Goal: Task Accomplishment & Management: Manage account settings

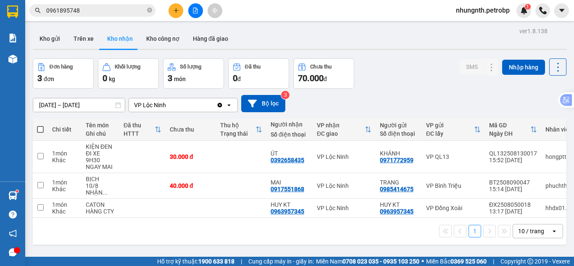
click at [53, 40] on button "Kho gửi" at bounding box center [50, 39] width 34 height 20
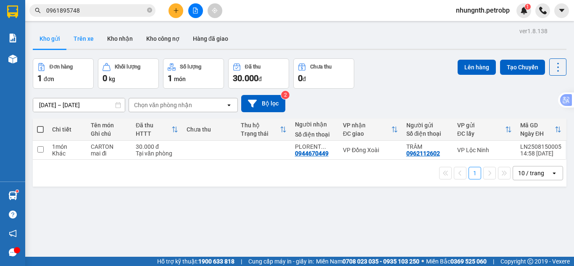
click at [83, 42] on button "Trên xe" at bounding box center [84, 39] width 34 height 20
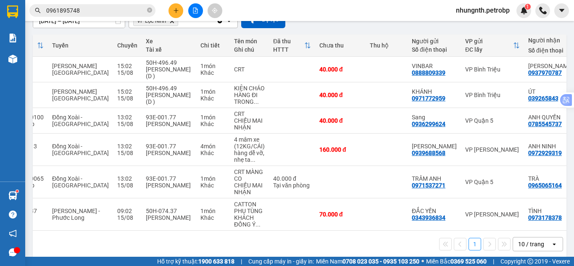
scroll to position [0, 61]
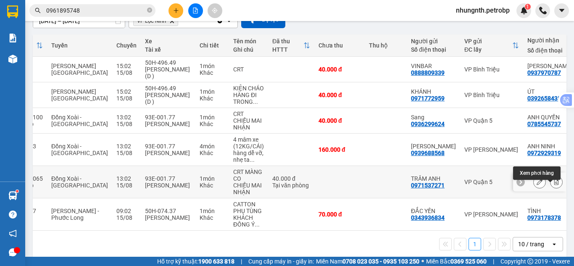
click at [551, 190] on button at bounding box center [557, 182] width 12 height 15
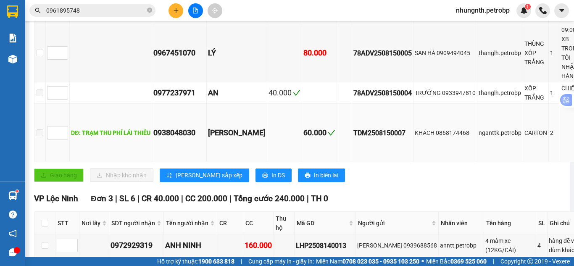
scroll to position [336, 0]
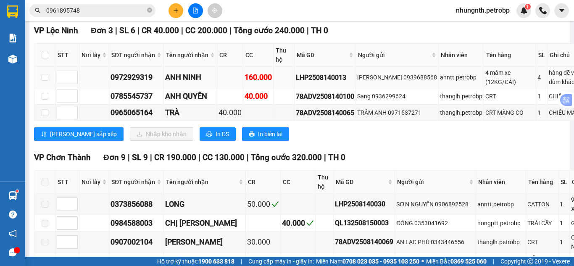
click at [305, 83] on div "LHP2508140013" at bounding box center [325, 77] width 58 height 11
copy div "LHP2508140013"
drag, startPoint x: 151, startPoint y: 11, endPoint x: 131, endPoint y: 10, distance: 20.2
click at [146, 11] on span "0961895748" at bounding box center [92, 10] width 126 height 13
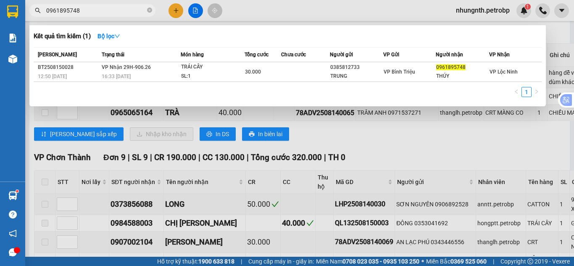
click at [118, 10] on input "0961895748" at bounding box center [95, 10] width 99 height 9
paste input "LHP2508140013"
type input "0961895748LHP2508140013"
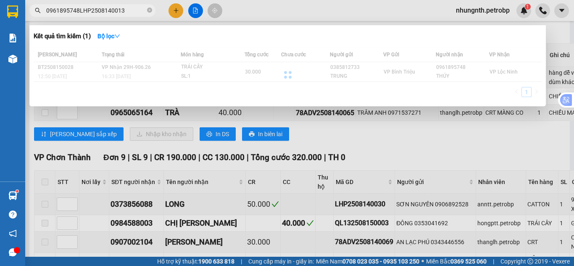
drag, startPoint x: 147, startPoint y: 11, endPoint x: 117, endPoint y: 11, distance: 29.8
click at [147, 11] on span "0961895748LHP2508140013" at bounding box center [92, 10] width 126 height 13
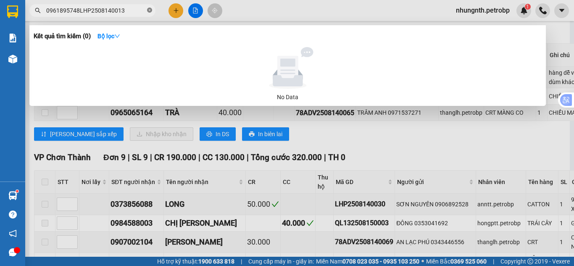
click at [150, 11] on icon "close-circle" at bounding box center [149, 10] width 5 height 5
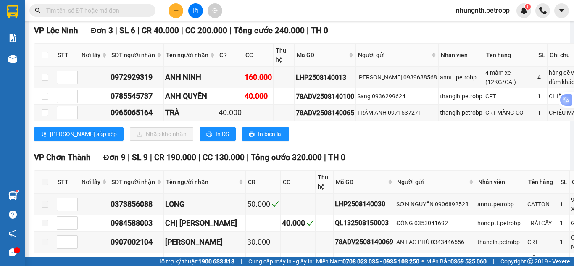
click at [125, 11] on input "text" at bounding box center [95, 10] width 99 height 9
paste input "LHP2508140013"
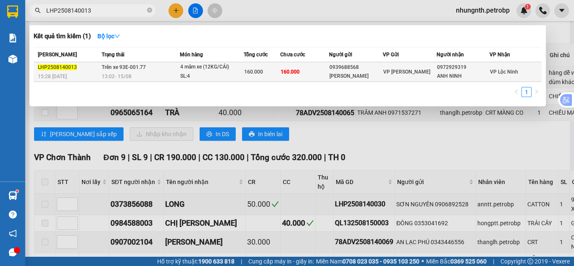
type input "LHP2508140013"
click at [411, 77] on td "VP [PERSON_NAME]" at bounding box center [410, 72] width 54 height 20
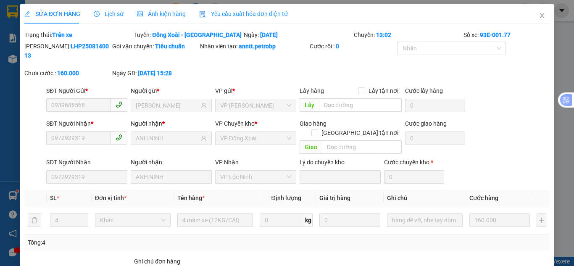
click at [106, 17] on span "Lịch sử" at bounding box center [109, 14] width 30 height 7
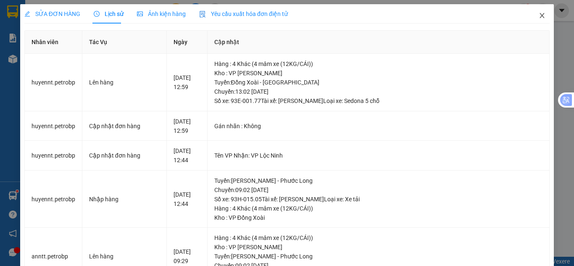
click at [535, 19] on span "Close" at bounding box center [542, 16] width 24 height 24
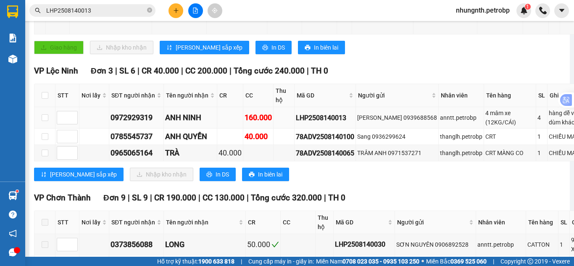
scroll to position [336, 0]
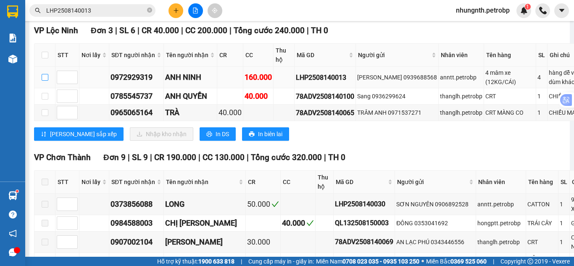
drag, startPoint x: 46, startPoint y: 121, endPoint x: 46, endPoint y: 127, distance: 6.3
click at [46, 81] on input "checkbox" at bounding box center [45, 77] width 7 height 7
checkbox input "true"
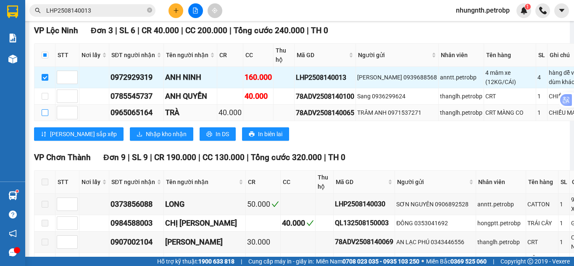
click at [43, 116] on input "checkbox" at bounding box center [45, 112] width 7 height 7
checkbox input "true"
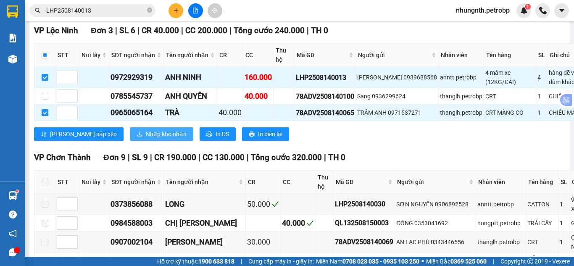
click at [146, 139] on span "Nhập kho nhận" at bounding box center [166, 133] width 41 height 9
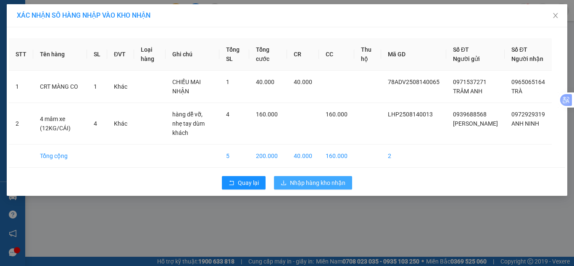
click at [334, 187] on span "Nhập hàng kho nhận" at bounding box center [317, 182] width 55 height 9
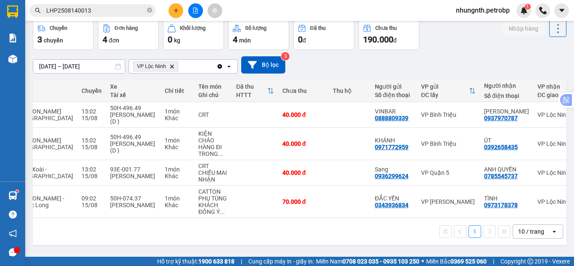
scroll to position [0, 97]
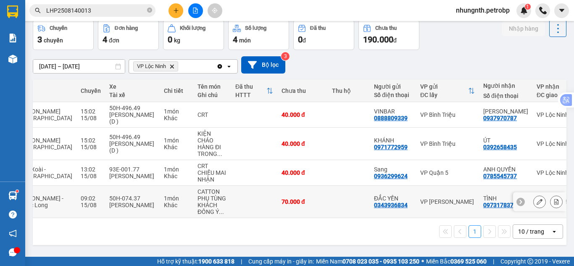
click at [554, 201] on icon at bounding box center [557, 202] width 6 height 6
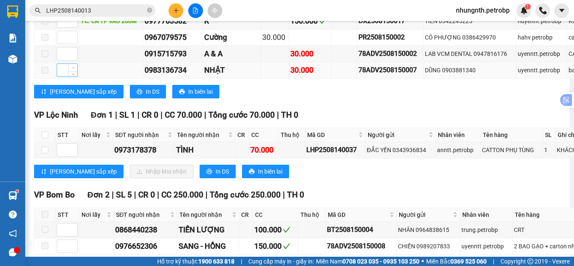
scroll to position [1468, 0]
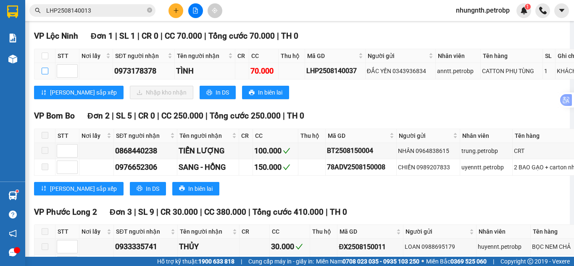
click at [47, 74] on input "checkbox" at bounding box center [45, 71] width 7 height 7
checkbox input "true"
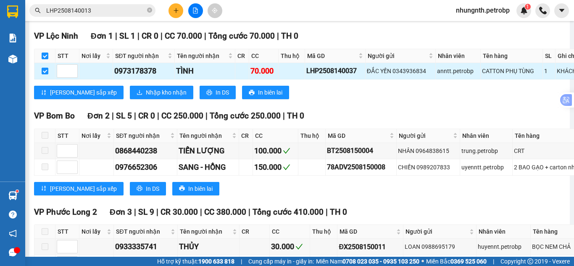
checkbox input "true"
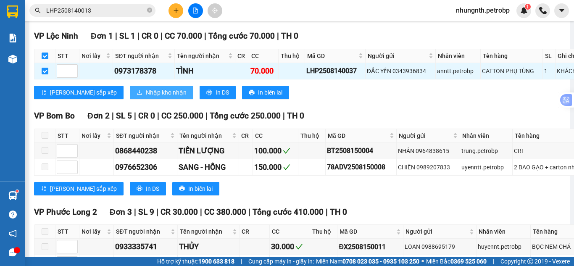
click at [146, 97] on span "Nhập kho nhận" at bounding box center [166, 92] width 41 height 9
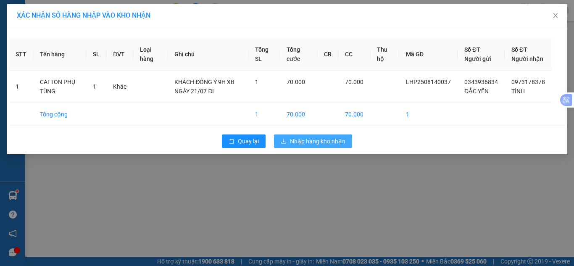
click at [308, 146] on span "Nhập hàng kho nhận" at bounding box center [317, 141] width 55 height 9
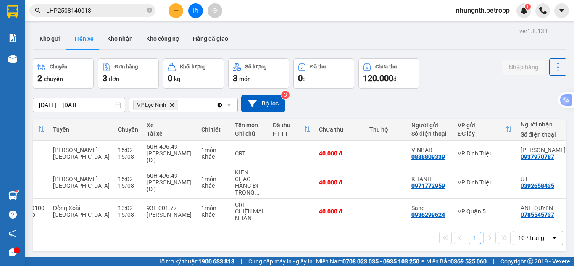
scroll to position [0, 130]
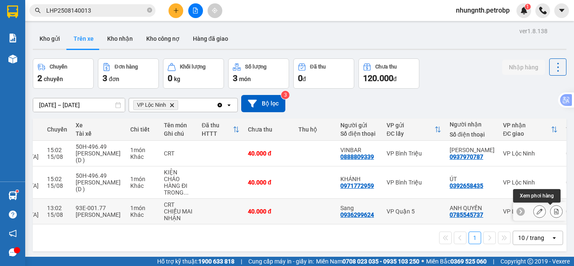
click at [551, 213] on button at bounding box center [557, 211] width 12 height 15
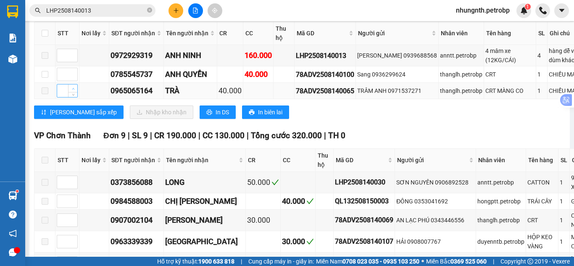
scroll to position [378, 0]
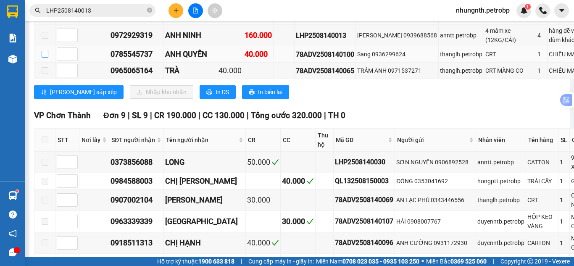
click at [46, 58] on input "checkbox" at bounding box center [45, 54] width 7 height 7
checkbox input "true"
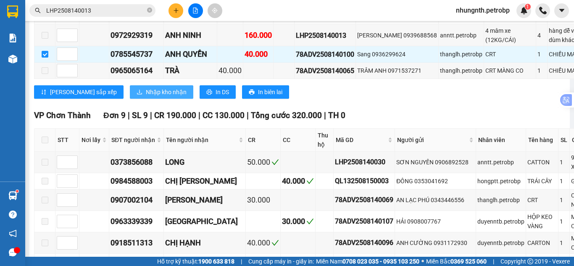
click at [146, 97] on span "Nhập kho nhận" at bounding box center [166, 91] width 41 height 9
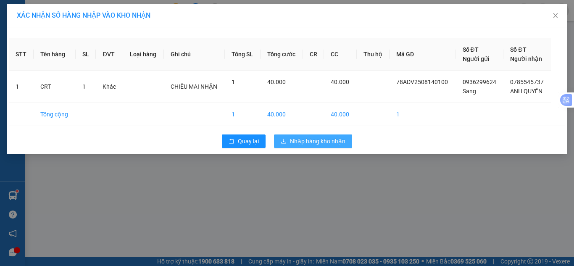
click at [306, 141] on span "Nhập hàng kho nhận" at bounding box center [317, 141] width 55 height 9
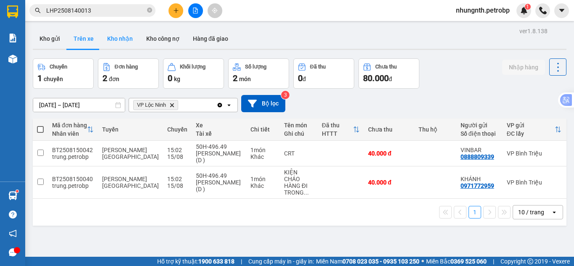
click at [121, 40] on button "Kho nhận" at bounding box center [119, 39] width 39 height 20
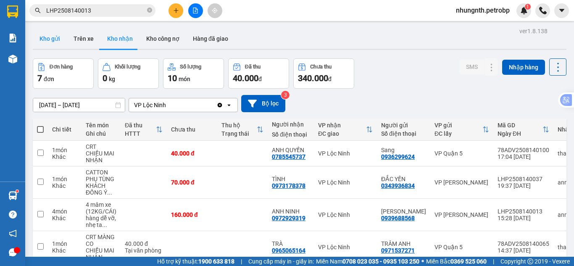
click at [57, 34] on button "Kho gửi" at bounding box center [50, 39] width 34 height 20
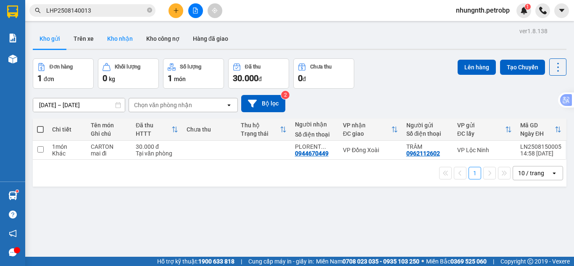
click at [113, 38] on button "Kho nhận" at bounding box center [119, 39] width 39 height 20
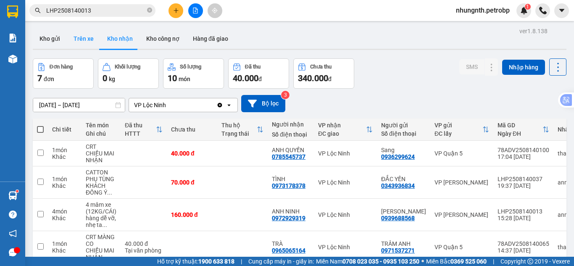
click at [87, 40] on button "Trên xe" at bounding box center [84, 39] width 34 height 20
